Goal: Navigation & Orientation: Find specific page/section

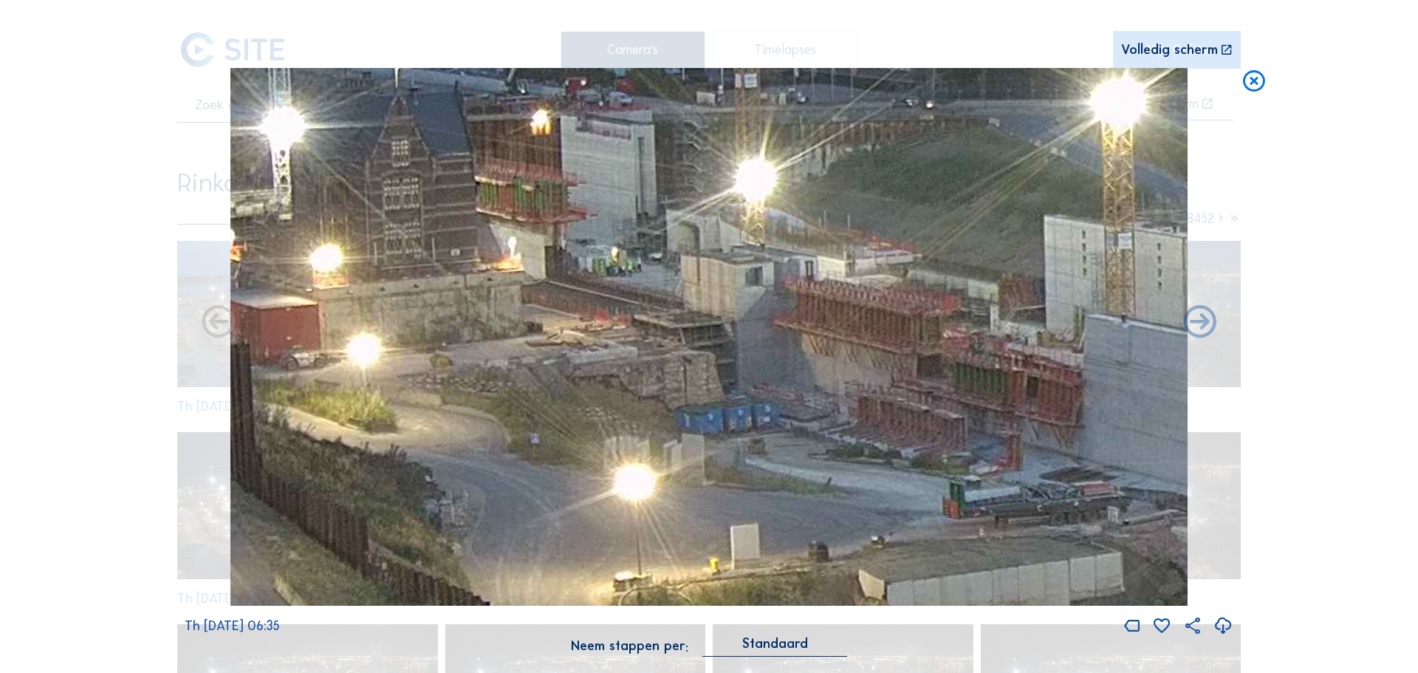
click at [1261, 75] on icon at bounding box center [1253, 81] width 27 height 27
